Goal: Transaction & Acquisition: Book appointment/travel/reservation

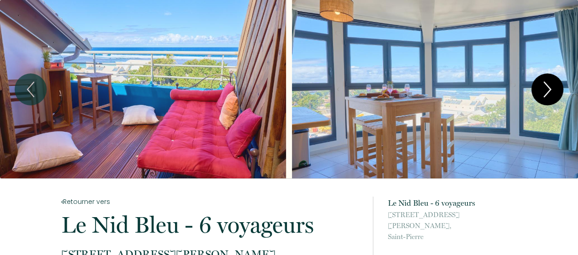
click at [548, 86] on icon "Next" at bounding box center [547, 89] width 6 height 15
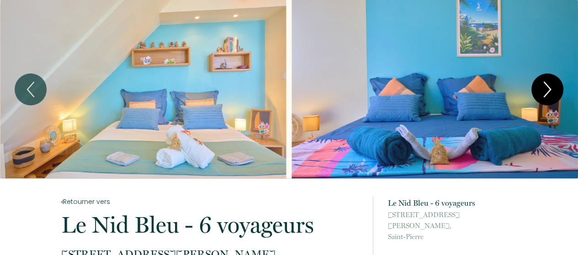
click at [548, 86] on icon "Next" at bounding box center [547, 89] width 6 height 15
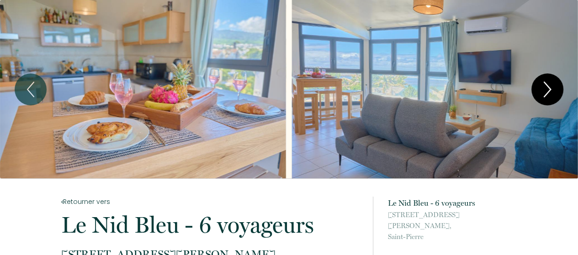
click at [548, 86] on icon "Next" at bounding box center [547, 89] width 6 height 15
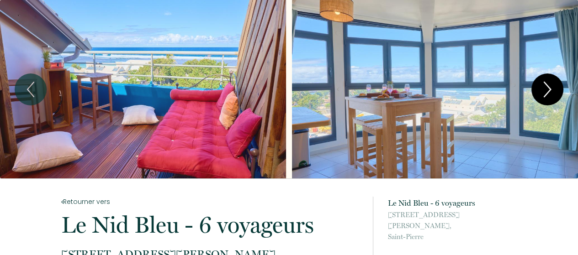
click at [548, 86] on icon "Next" at bounding box center [547, 89] width 6 height 15
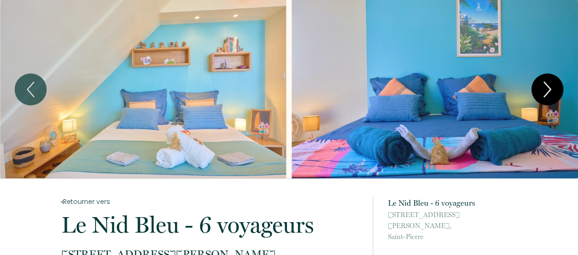
click at [548, 86] on icon "Next" at bounding box center [547, 89] width 6 height 15
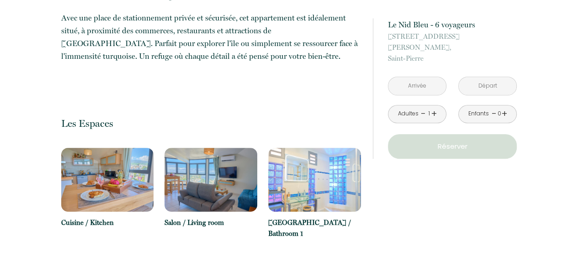
scroll to position [457, 0]
